Goal: Task Accomplishment & Management: Manage account settings

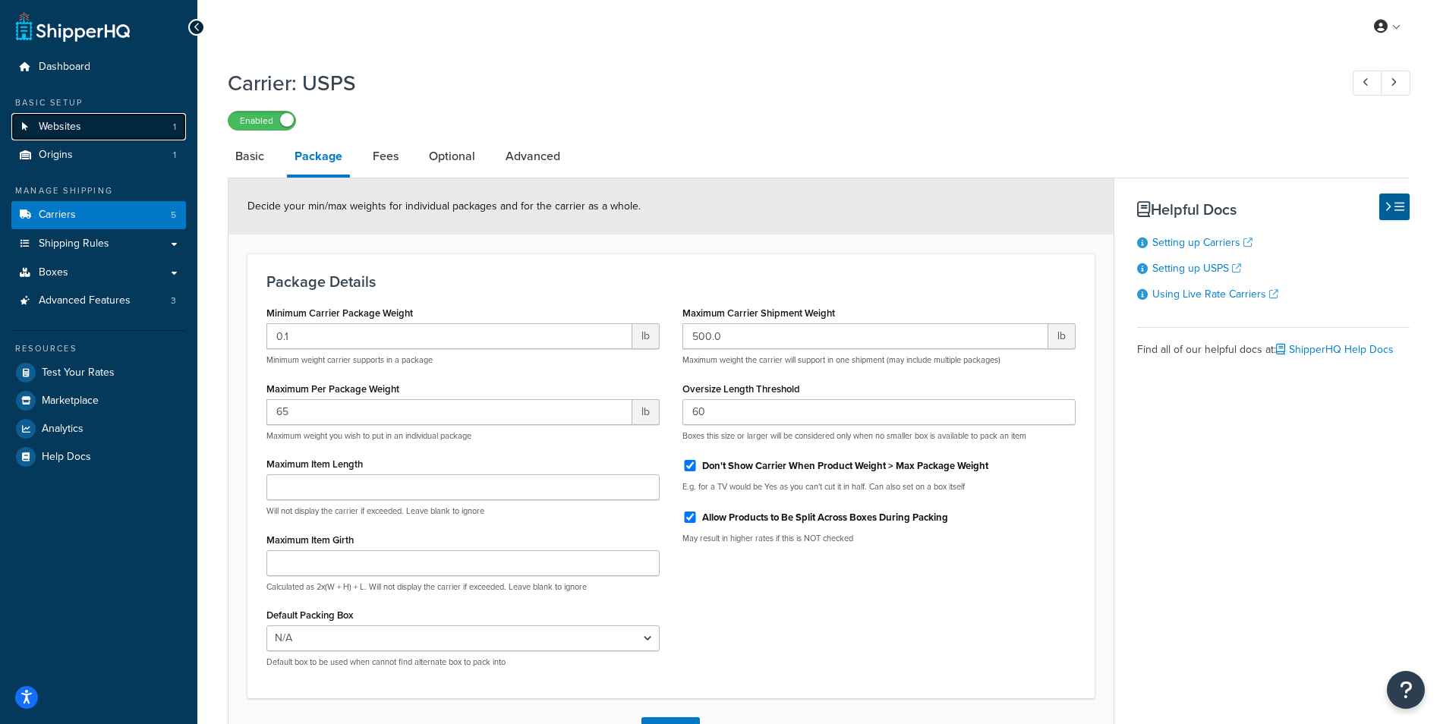
click at [39, 126] on span "Websites" at bounding box center [60, 127] width 43 height 13
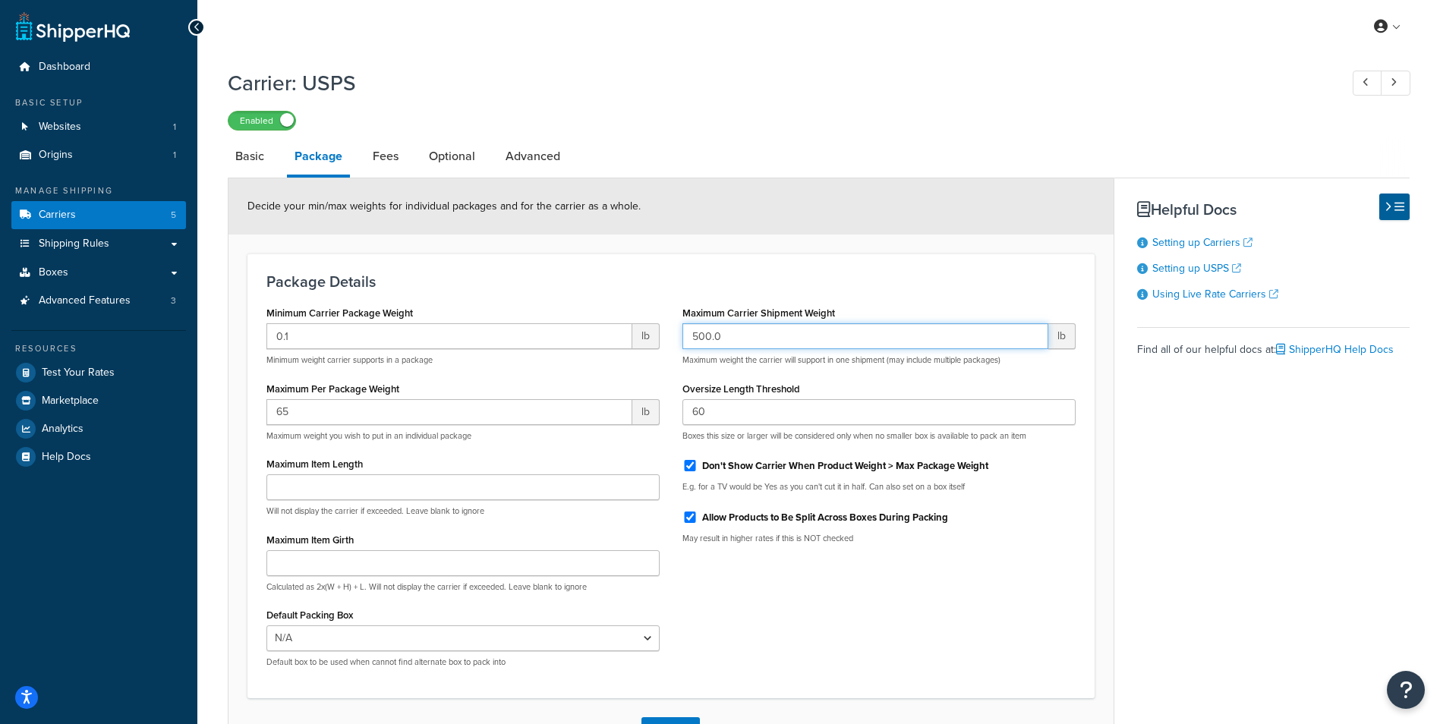
drag, startPoint x: 770, startPoint y: 338, endPoint x: 662, endPoint y: 329, distance: 108.1
click at [662, 329] on div "Minimum Carrier Package Weight 0.1 lb Minimum weight carrier supports in a pack…" at bounding box center [671, 490] width 832 height 377
click at [747, 339] on input "500.0" at bounding box center [865, 336] width 366 height 26
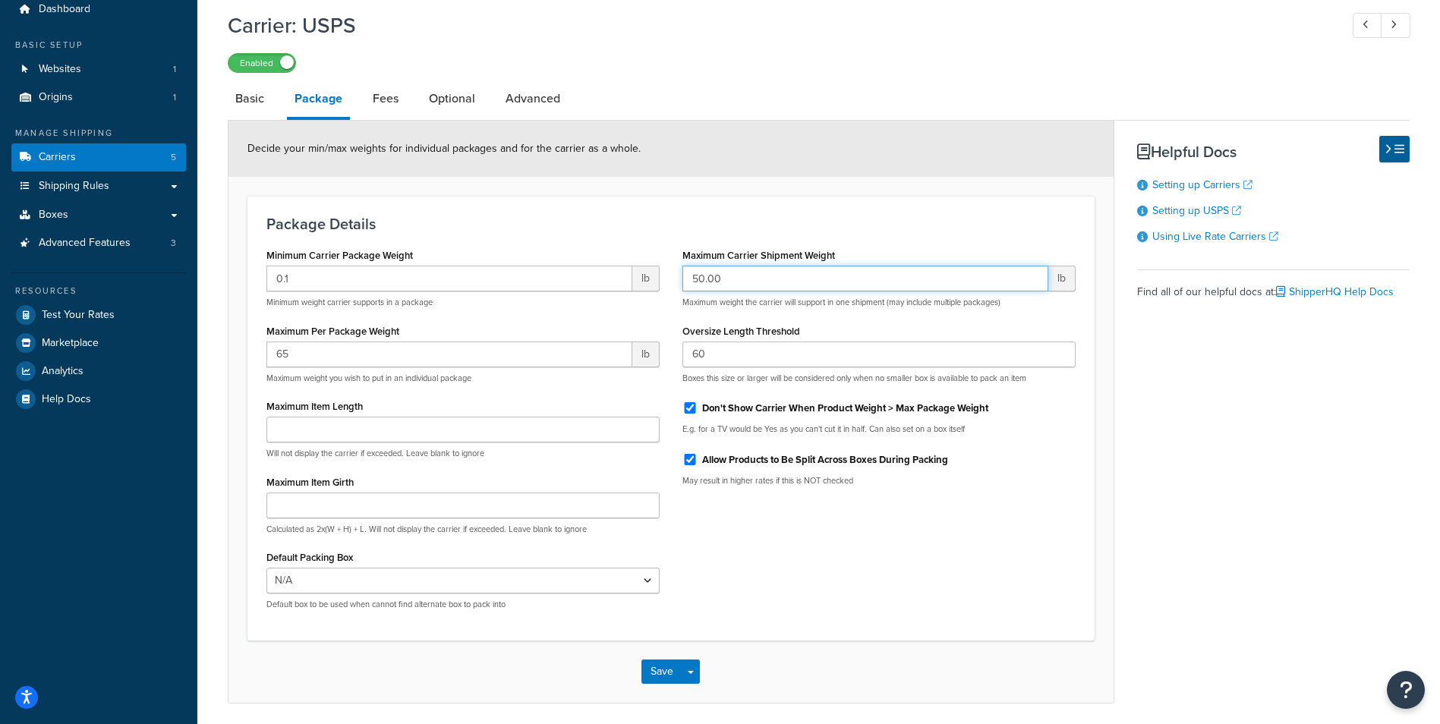
scroll to position [115, 0]
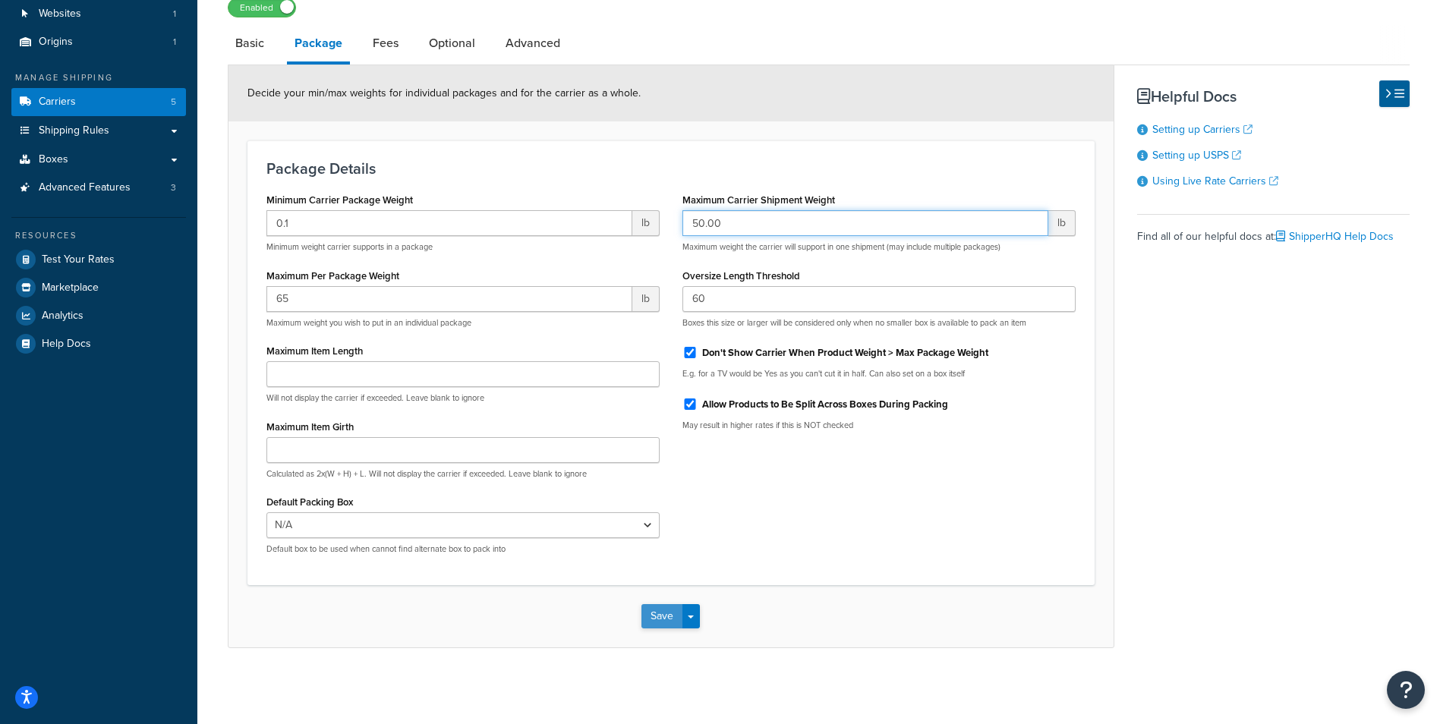
type input "50.00"
click at [678, 613] on button "Save" at bounding box center [661, 616] width 41 height 24
click at [682, 613] on button "Save Dropdown" at bounding box center [691, 616] width 18 height 24
click at [667, 619] on button "Save" at bounding box center [661, 616] width 41 height 24
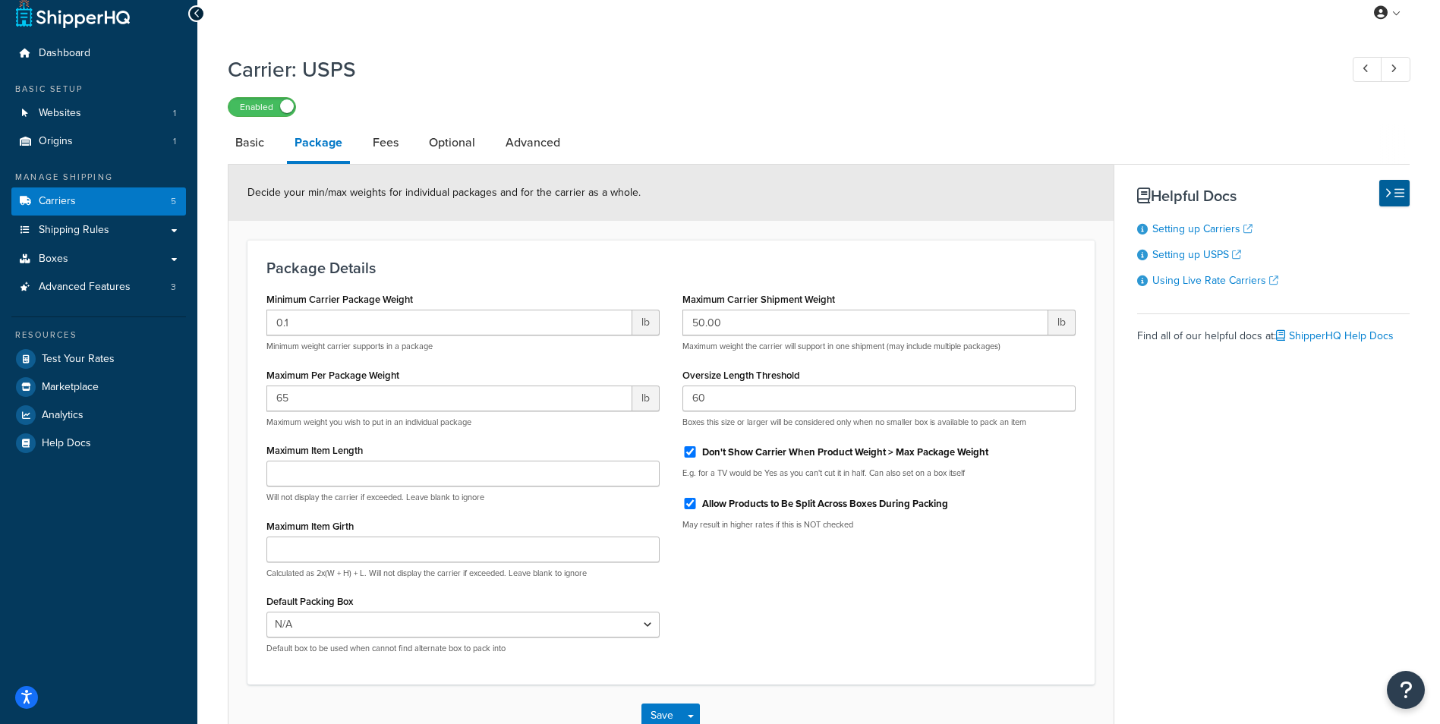
scroll to position [0, 0]
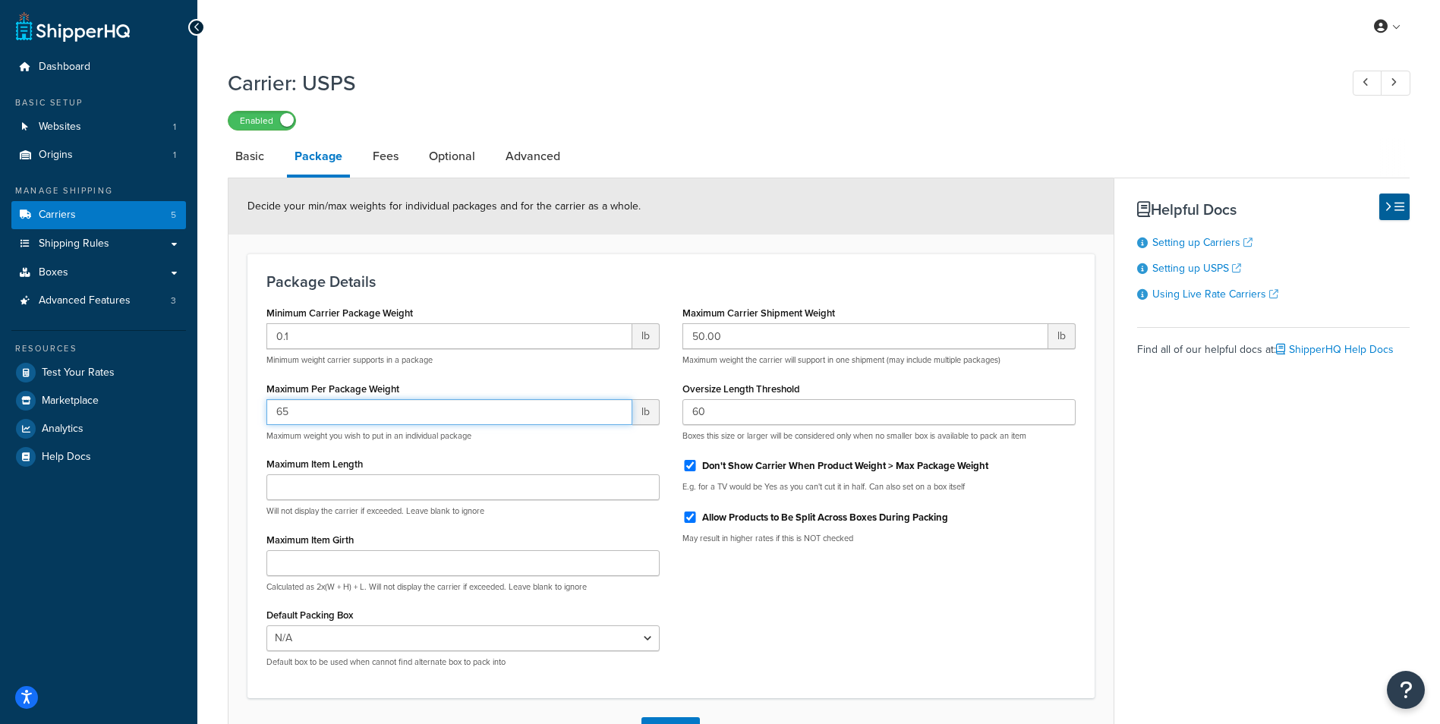
click at [329, 417] on input "65" at bounding box center [449, 412] width 366 height 26
type input "6"
type input "5"
type input "25.00"
click at [765, 578] on div "Minimum Carrier Package Weight 0.1 lb Minimum weight carrier supports in a pack…" at bounding box center [671, 490] width 832 height 377
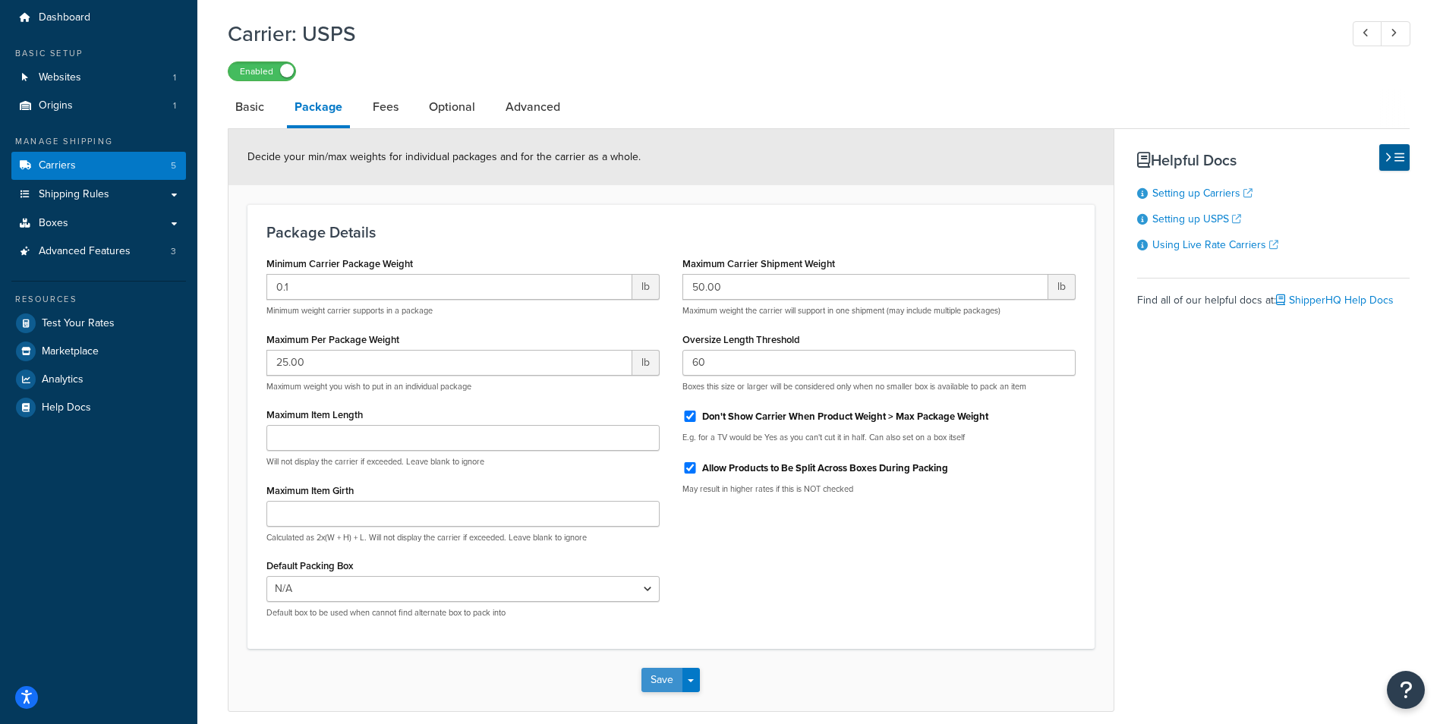
scroll to position [115, 0]
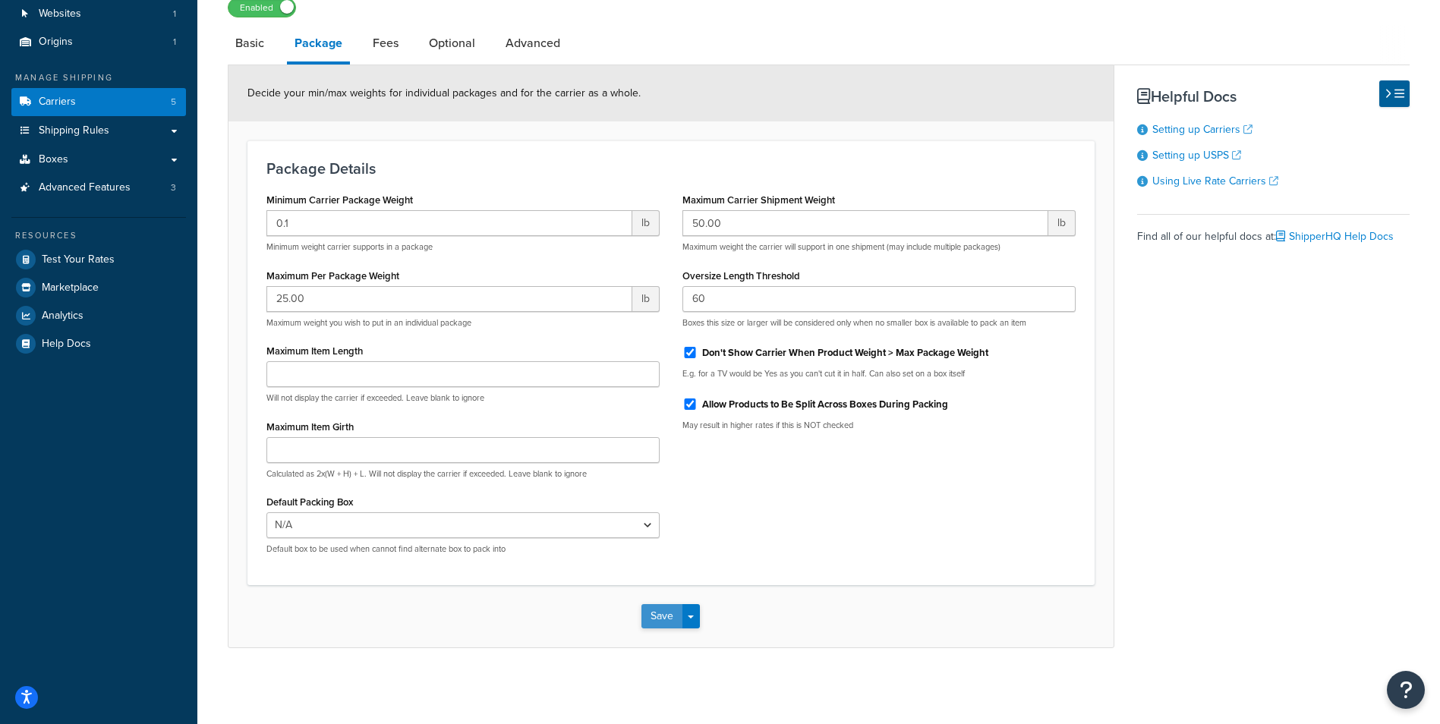
click at [663, 625] on button "Save" at bounding box center [661, 616] width 41 height 24
click at [687, 617] on button "Save Dropdown" at bounding box center [691, 616] width 18 height 24
click at [701, 640] on button "Save and Edit" at bounding box center [696, 644] width 111 height 32
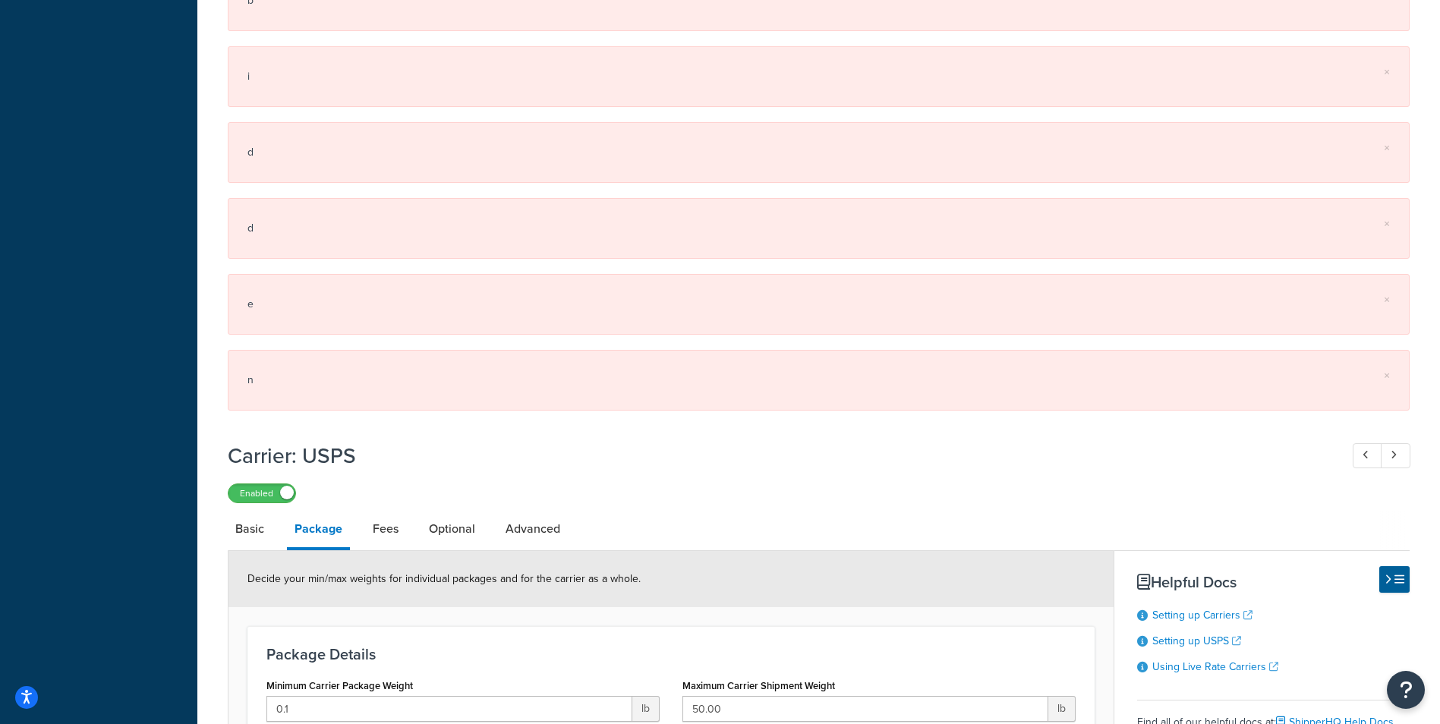
scroll to position [987, 0]
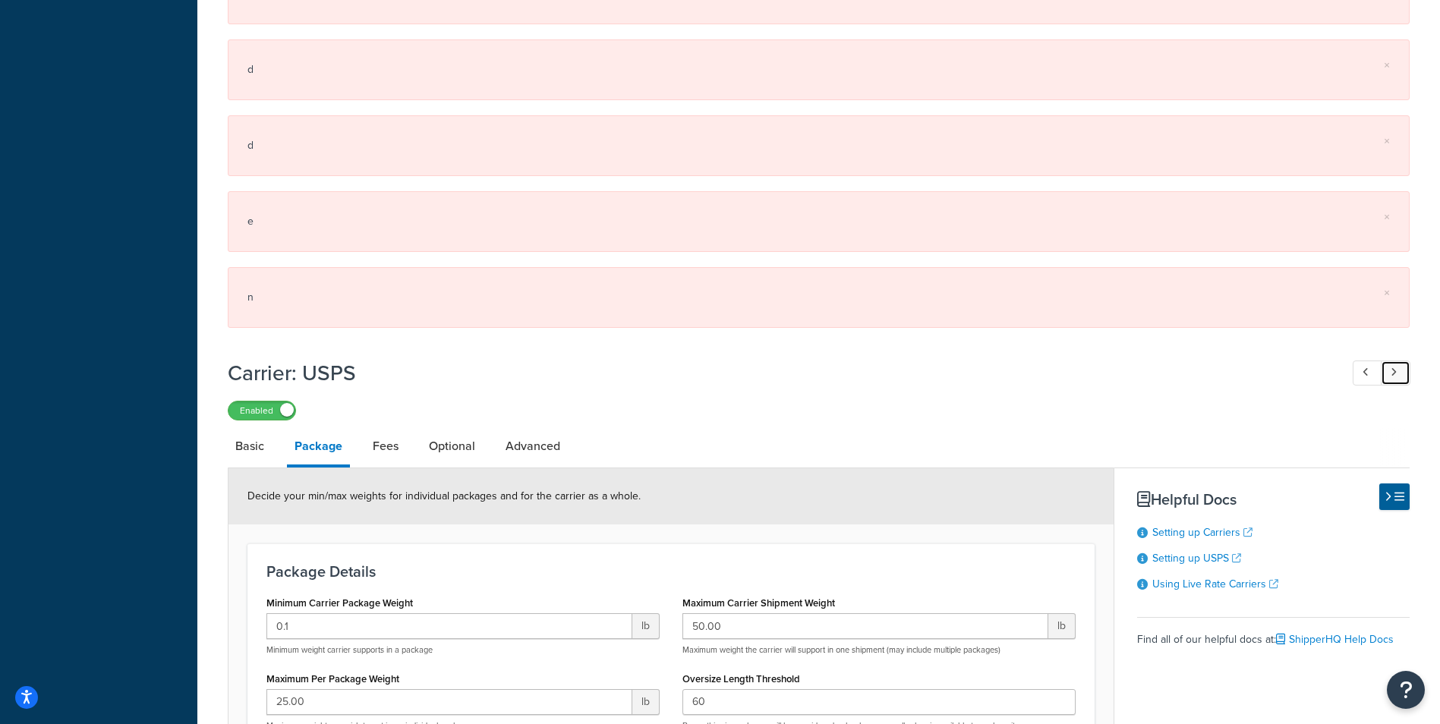
click at [1397, 378] on link at bounding box center [1396, 373] width 30 height 25
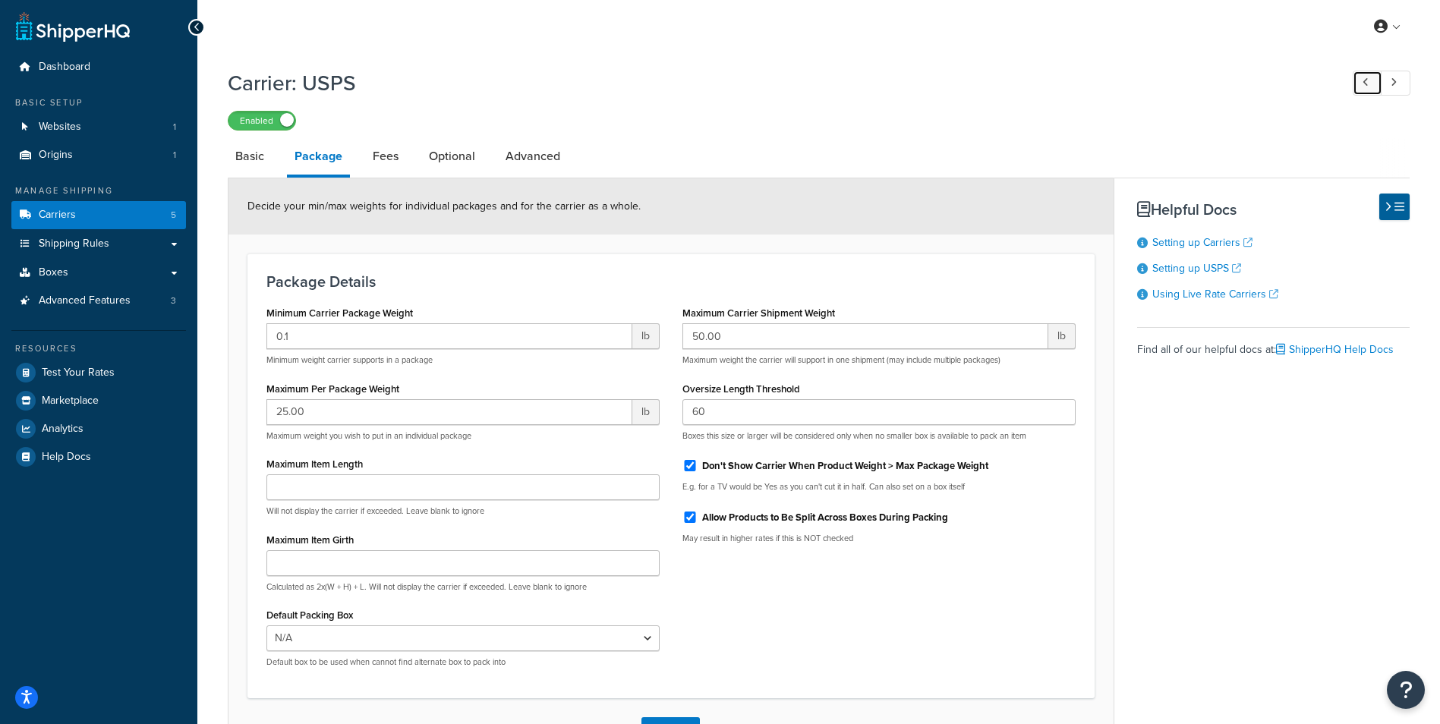
click at [1365, 82] on icon at bounding box center [1365, 82] width 6 height 10
click at [1404, 83] on link at bounding box center [1396, 83] width 30 height 25
click at [1370, 86] on link at bounding box center [1368, 83] width 30 height 25
click at [249, 155] on link "Basic" at bounding box center [250, 156] width 44 height 36
select select "usps"
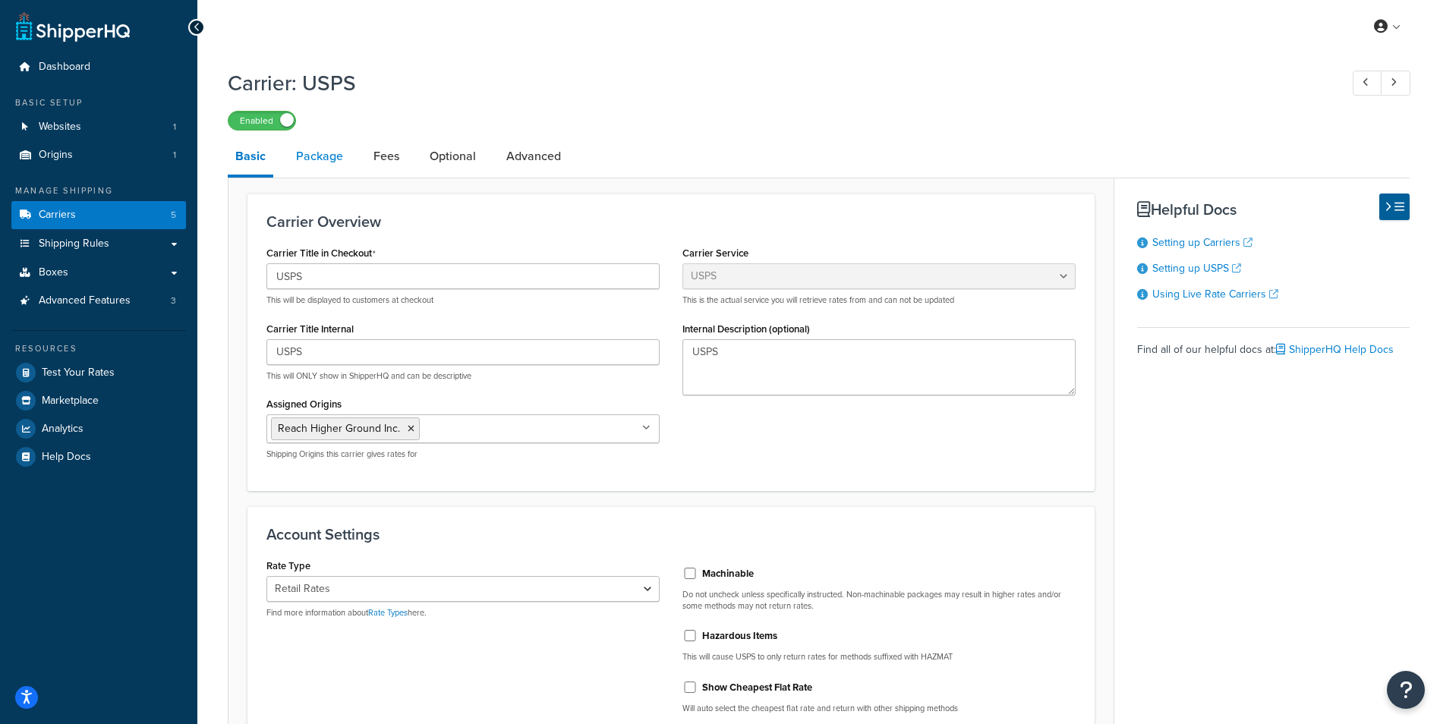
click at [317, 159] on link "Package" at bounding box center [319, 156] width 62 height 36
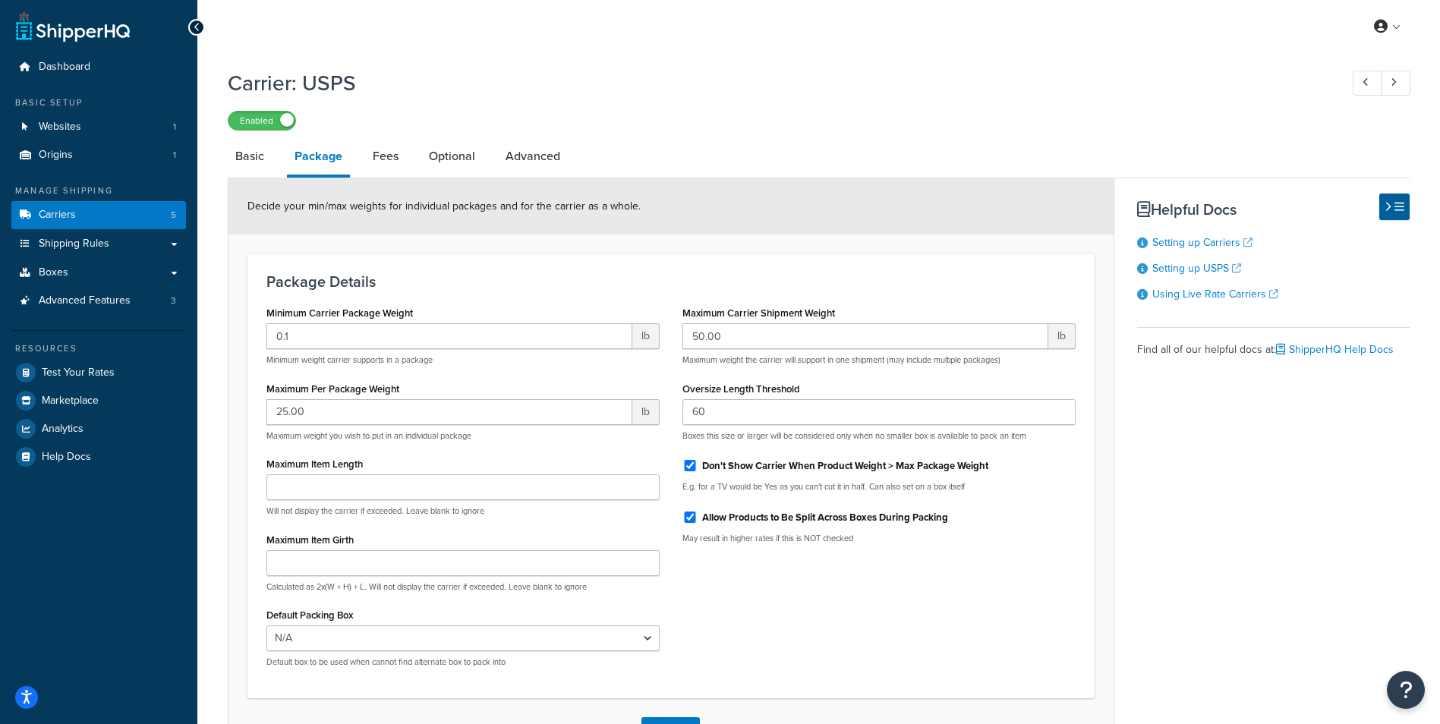
scroll to position [115, 0]
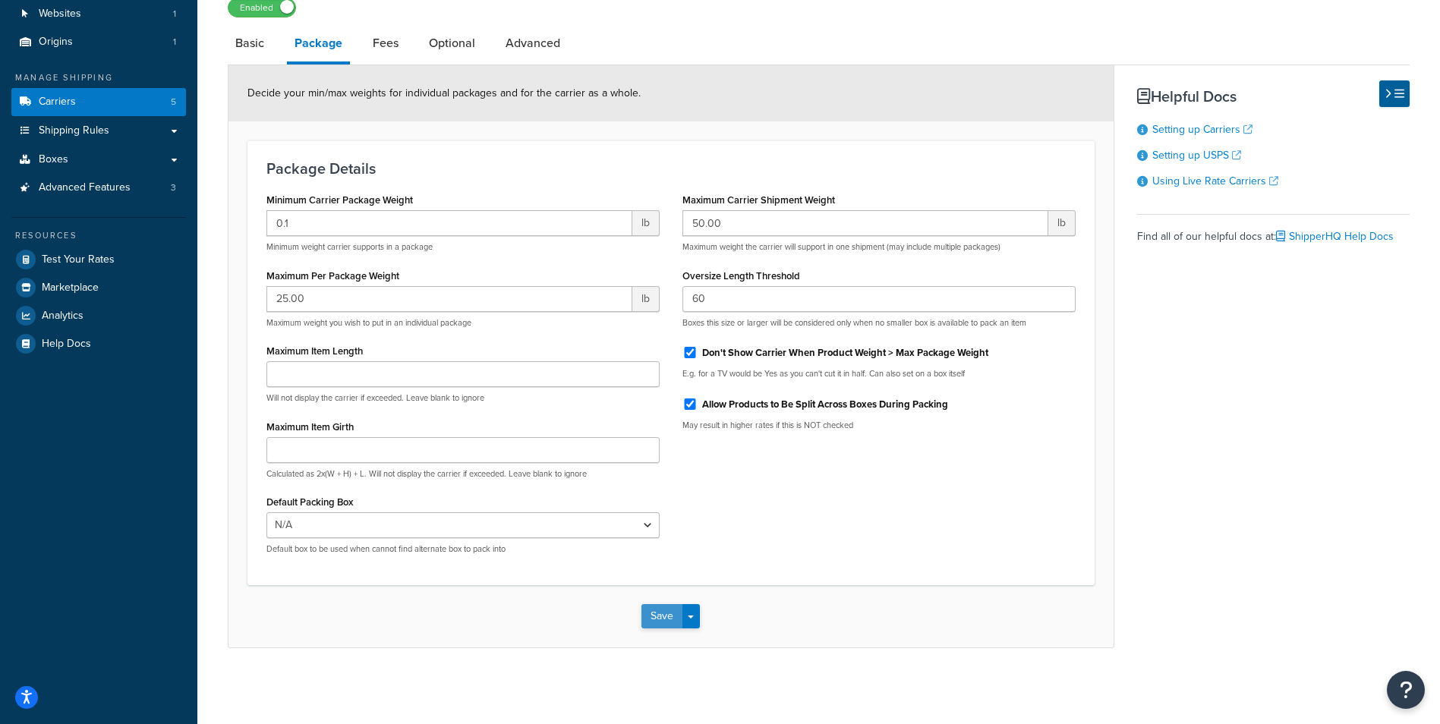
click at [658, 622] on button "Save" at bounding box center [661, 616] width 41 height 24
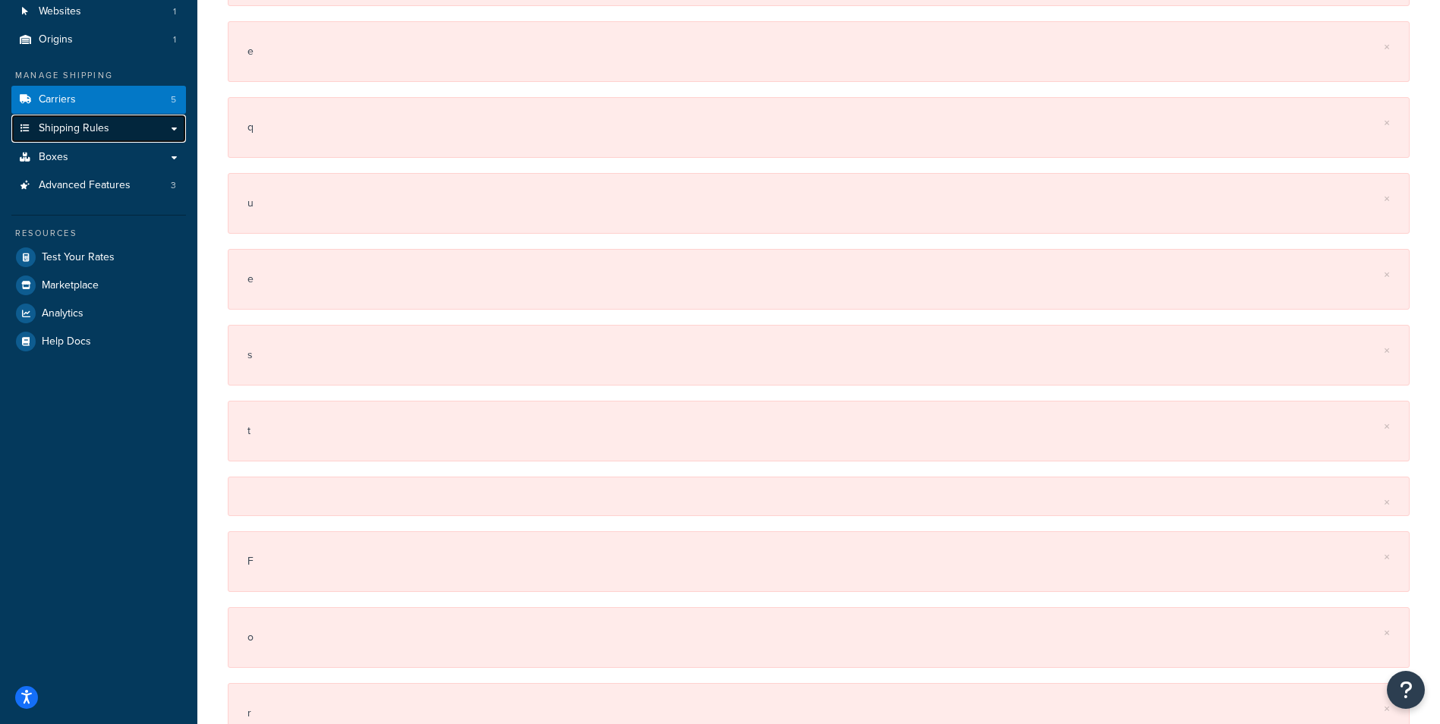
click at [106, 133] on span "Shipping Rules" at bounding box center [74, 128] width 71 height 13
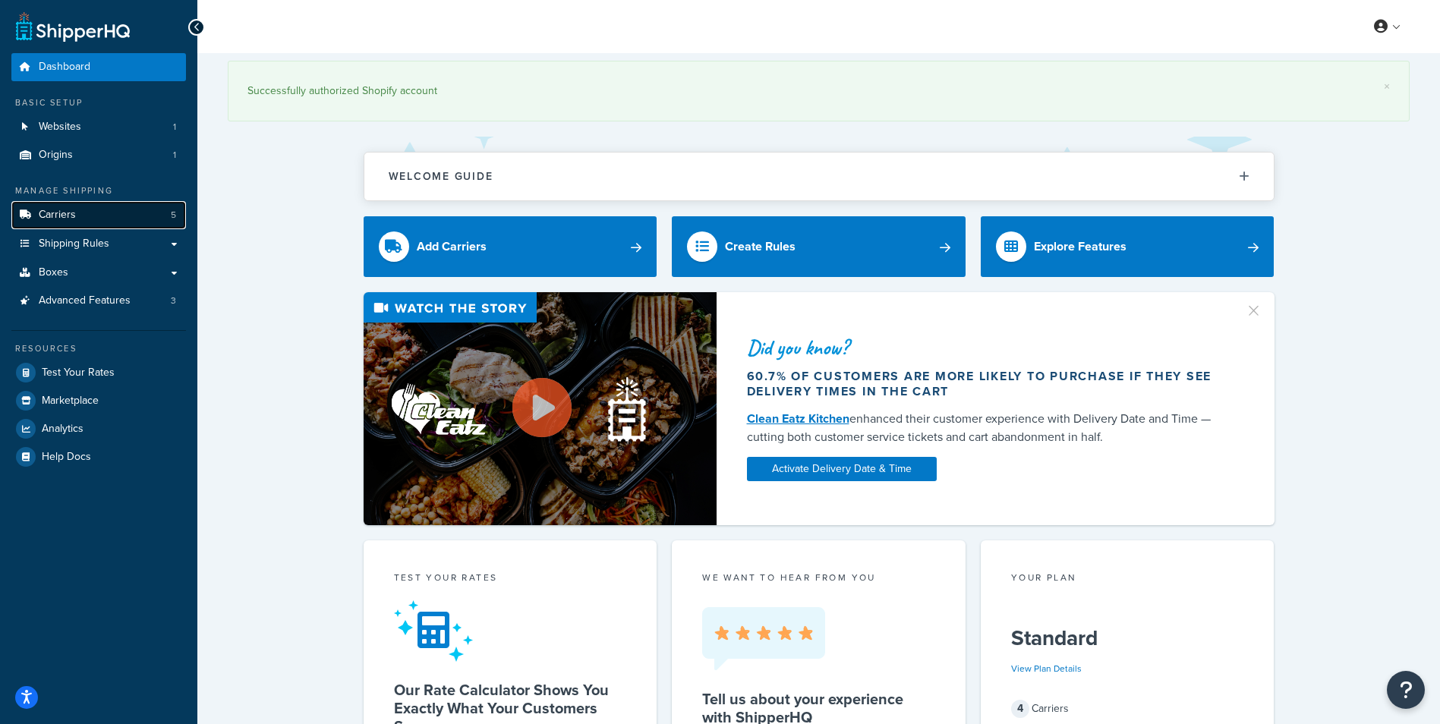
click at [113, 209] on link "Carriers 5" at bounding box center [98, 215] width 175 height 28
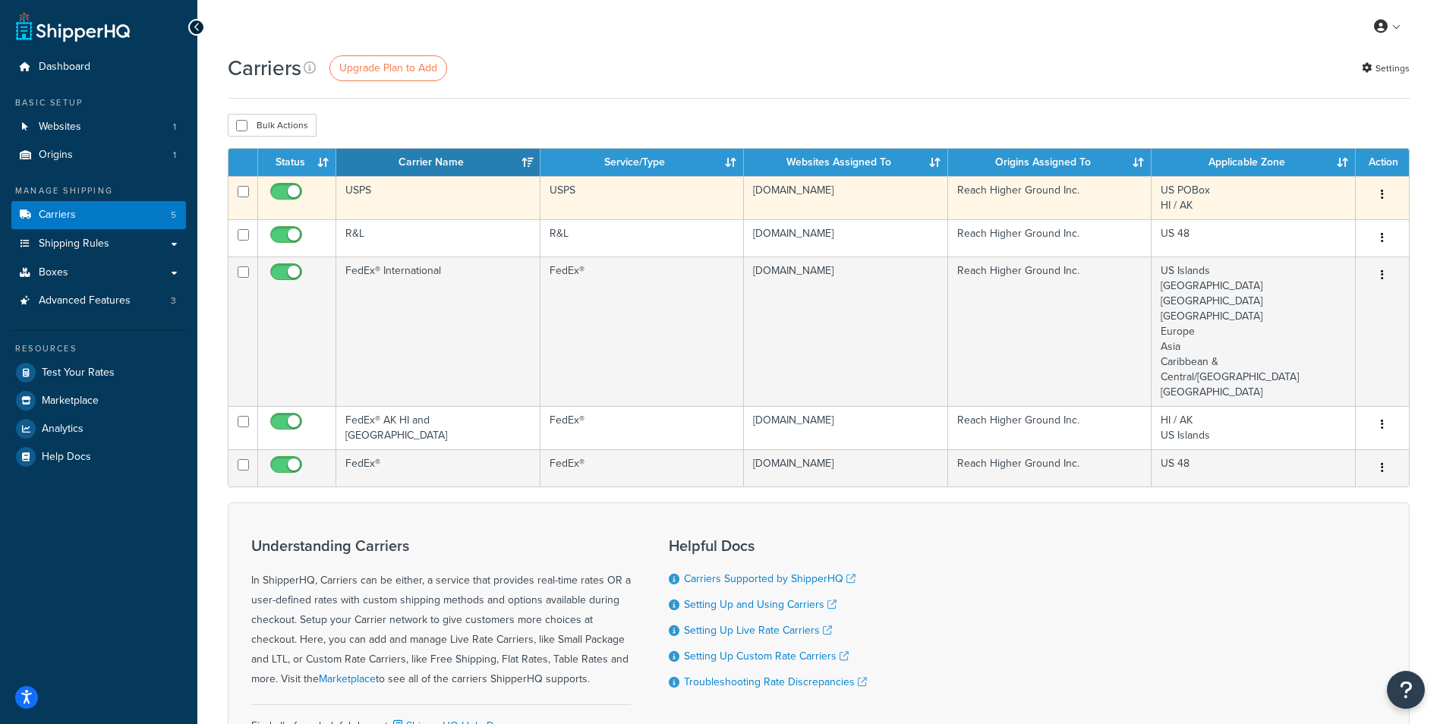
click at [1383, 200] on icon "button" at bounding box center [1382, 194] width 3 height 11
click at [1305, 226] on link "Edit" at bounding box center [1321, 225] width 120 height 31
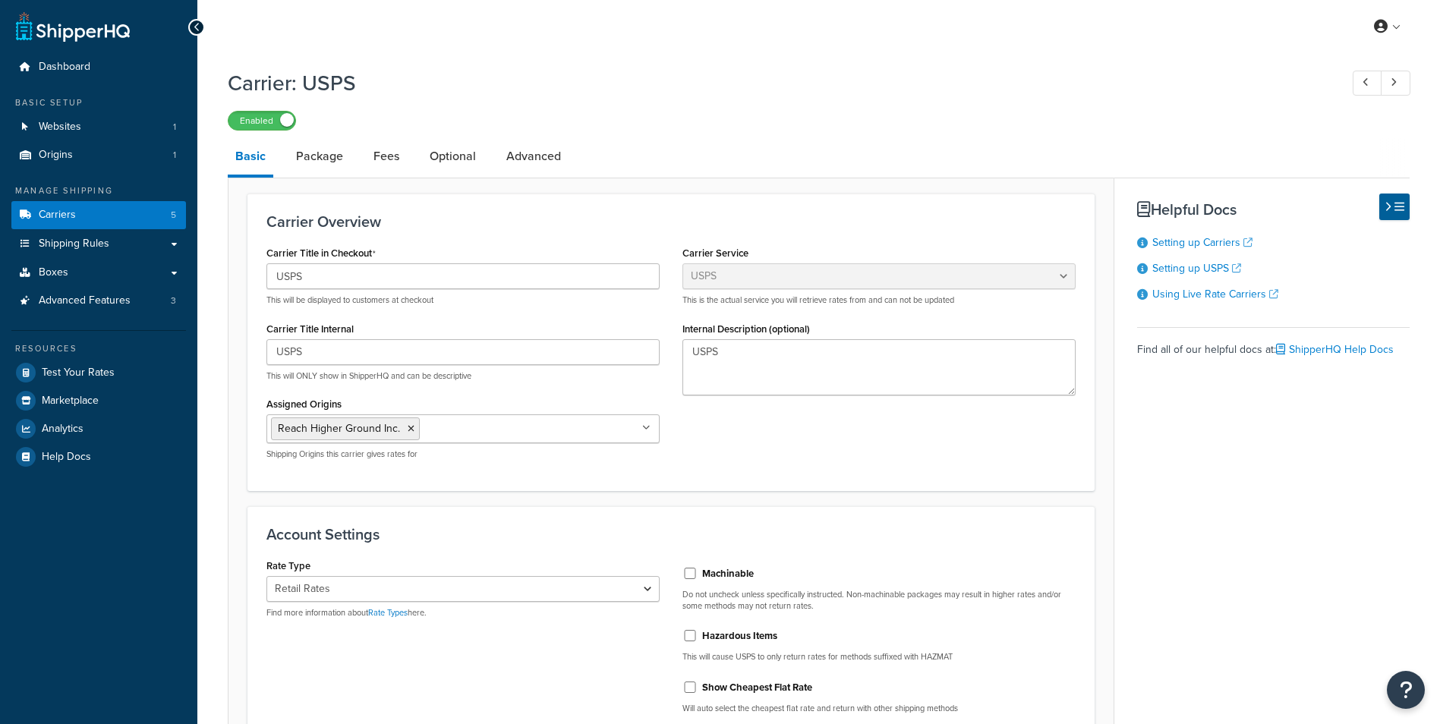
select select "usps"
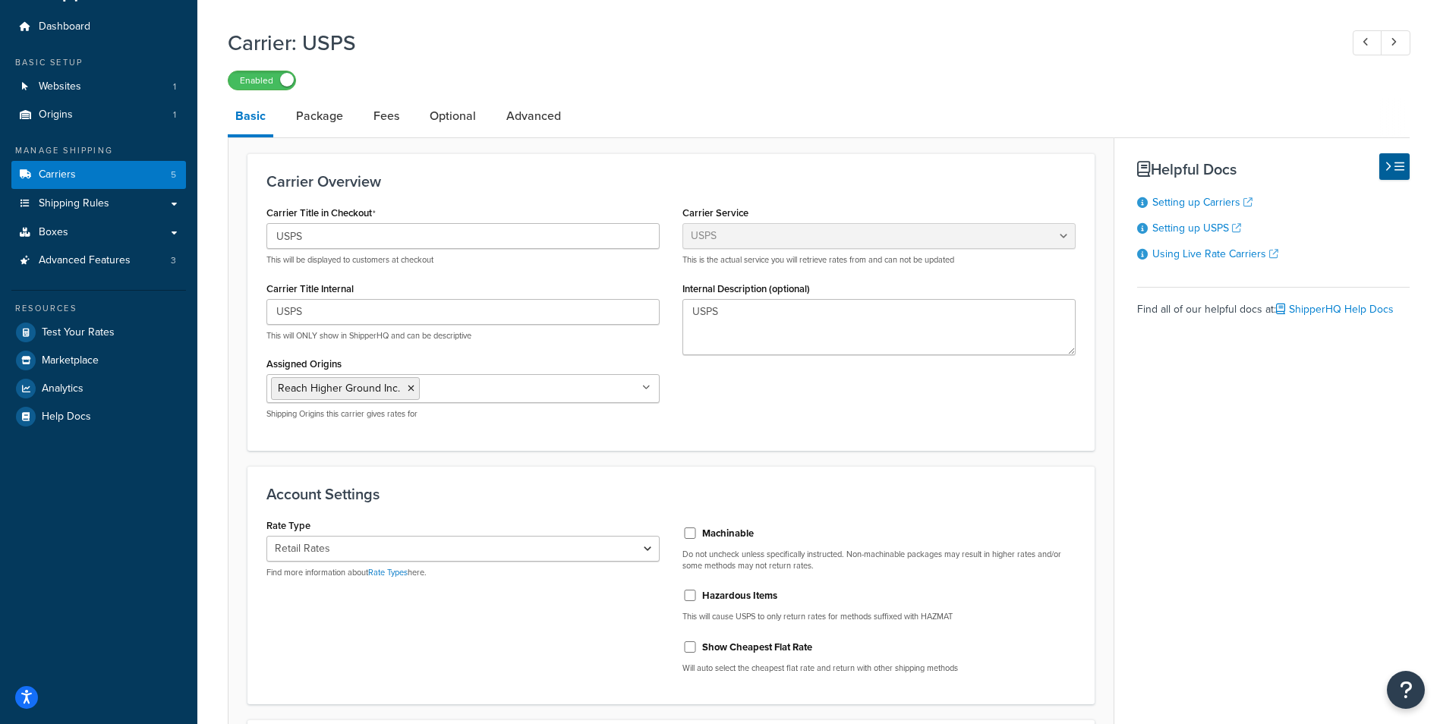
scroll to position [76, 0]
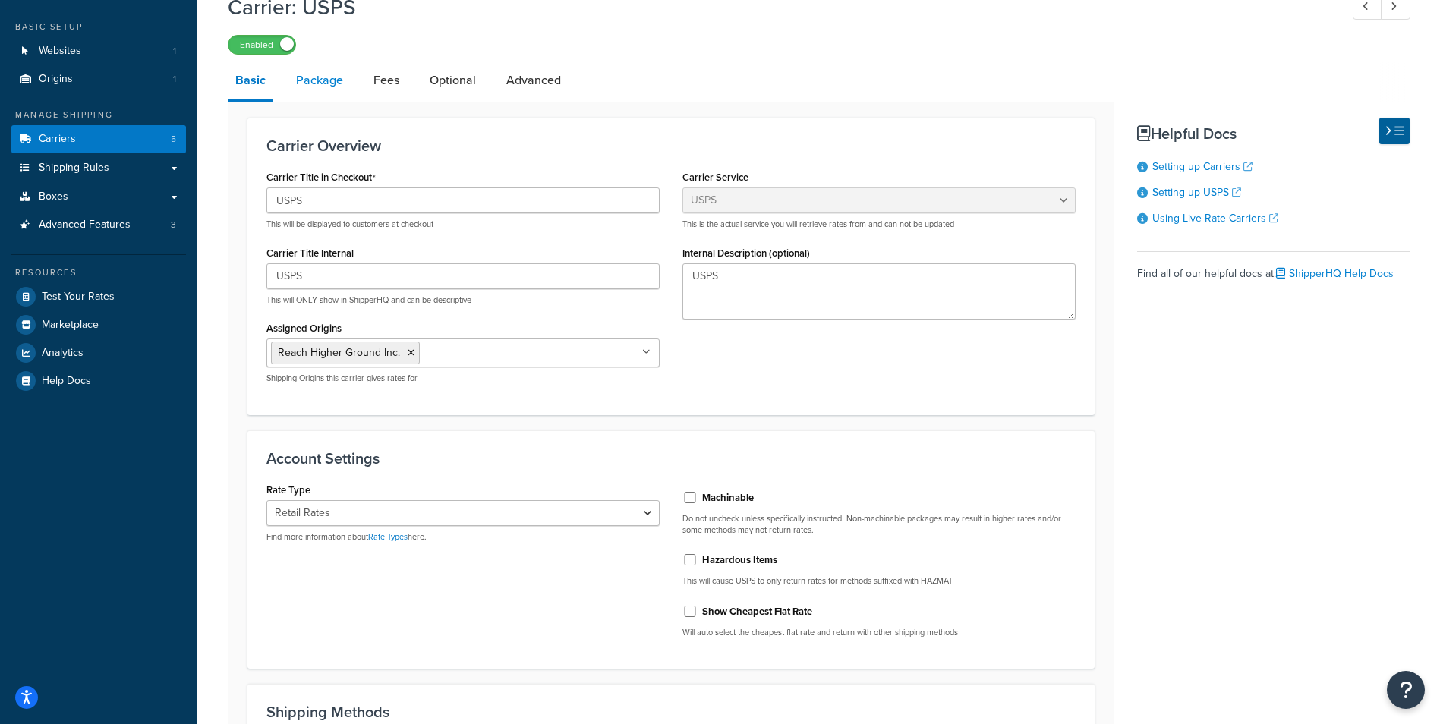
click at [329, 83] on link "Package" at bounding box center [319, 80] width 62 height 36
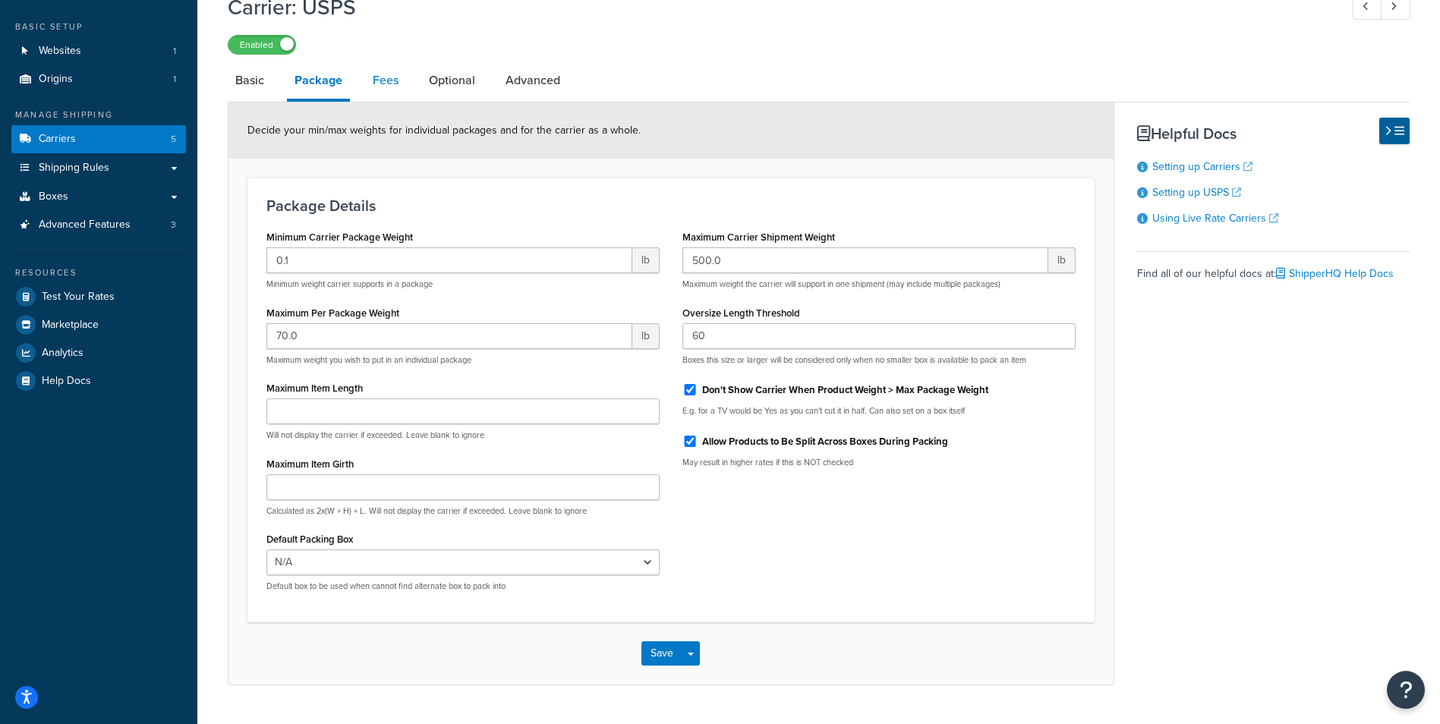
click at [370, 87] on link "Fees" at bounding box center [385, 80] width 41 height 36
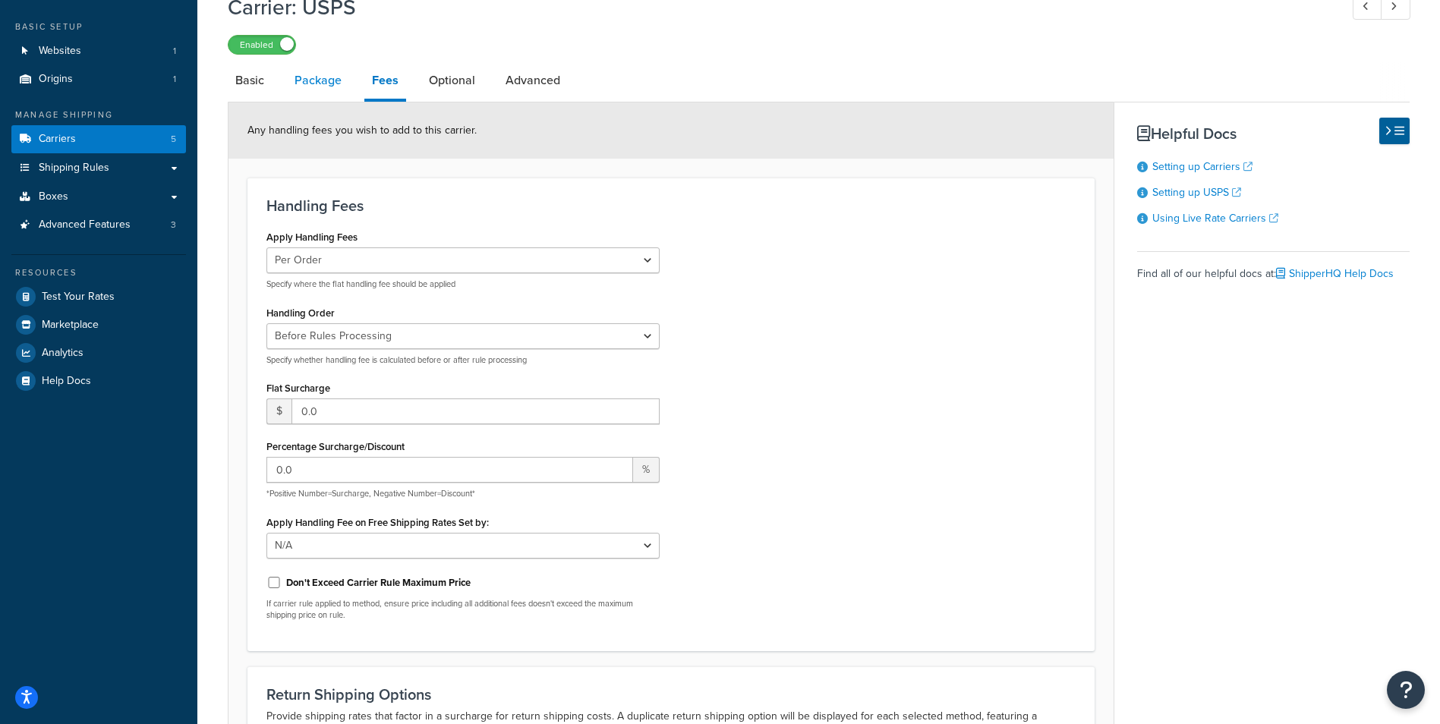
click at [332, 87] on link "Package" at bounding box center [318, 80] width 62 height 36
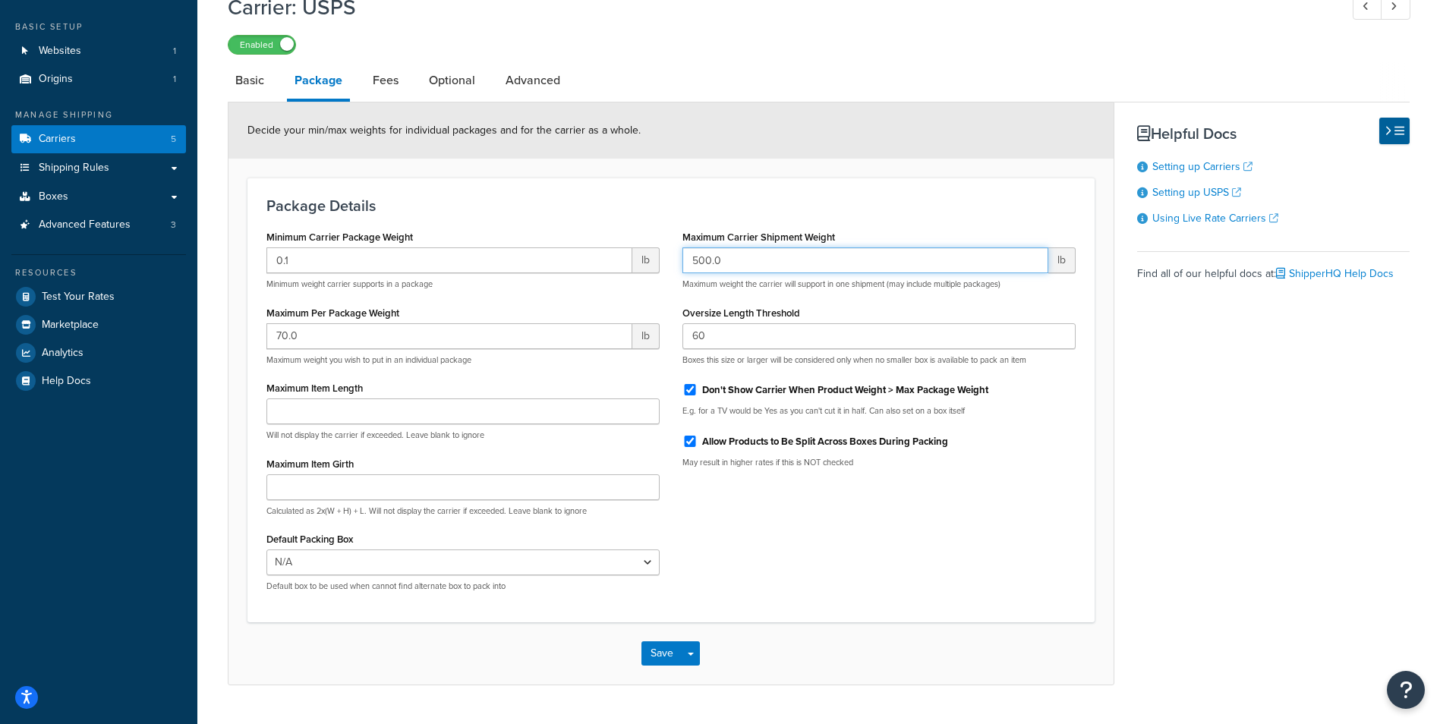
drag, startPoint x: 751, startPoint y: 266, endPoint x: 568, endPoint y: 266, distance: 182.9
click at [568, 266] on div "Minimum Carrier Package Weight 0.1 lb Minimum weight carrier supports in a pack…" at bounding box center [671, 414] width 832 height 377
type input "50.00"
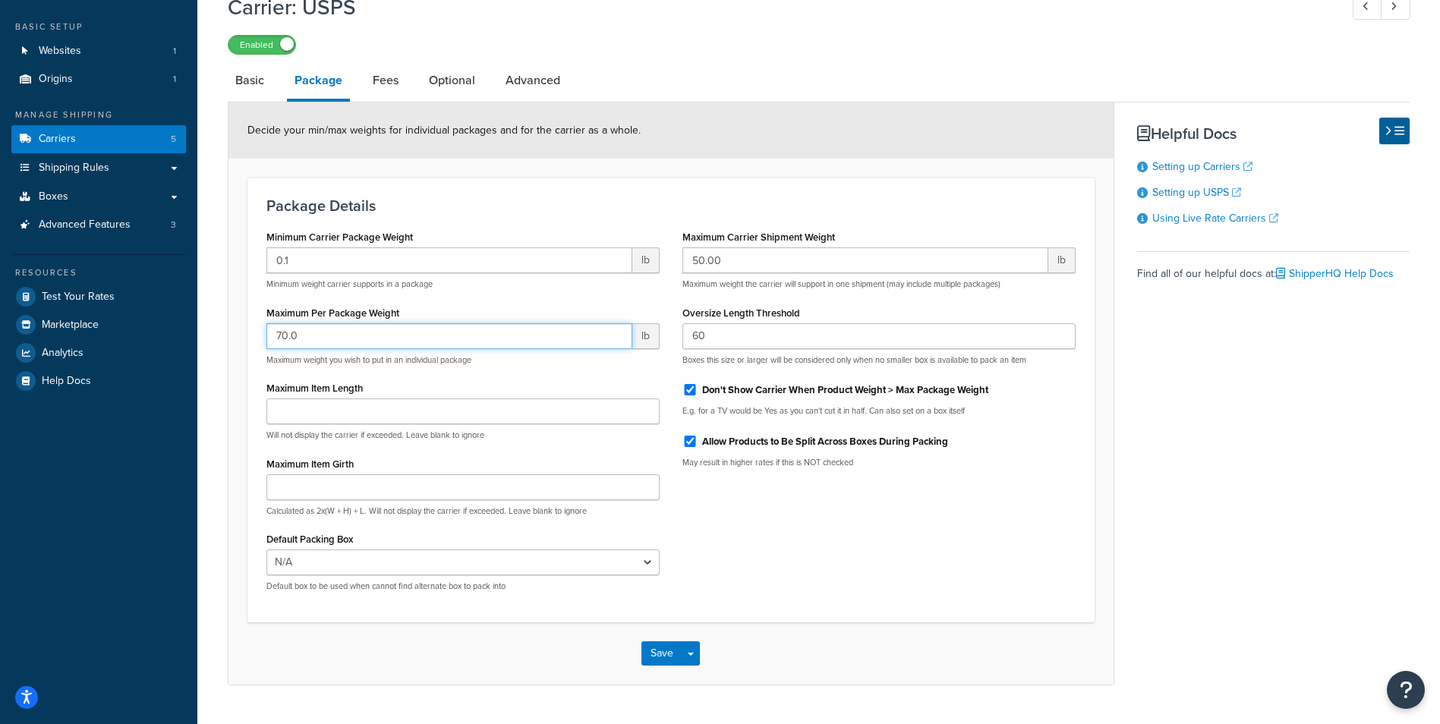
drag, startPoint x: 338, startPoint y: 340, endPoint x: 213, endPoint y: 332, distance: 125.5
click at [213, 332] on div "Carrier: USPS Enabled Basic Package Fees Optional Advanced Decide your min/max …" at bounding box center [818, 354] width 1242 height 739
type input "20"
click at [654, 644] on button "Save" at bounding box center [661, 653] width 41 height 24
